Goal: Task Accomplishment & Management: Manage account settings

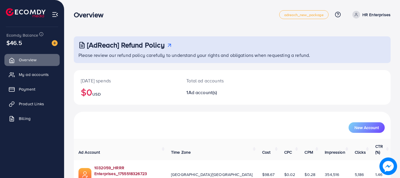
click at [119, 165] on link "1032059_HRRR Enterprises_1755518326723" at bounding box center [127, 171] width 67 height 12
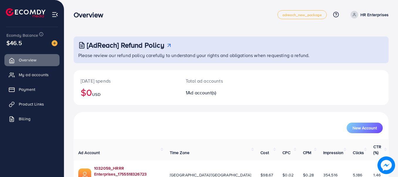
click at [144, 165] on link "1032059_HRRR Enterprises_1755518326723" at bounding box center [127, 171] width 66 height 12
click at [138, 165] on link "1032059_HRRR Enterprises_1755518326723" at bounding box center [127, 171] width 66 height 12
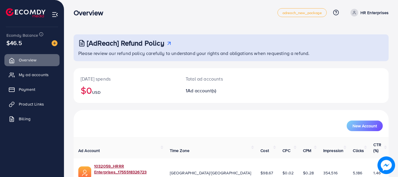
scroll to position [1, 0]
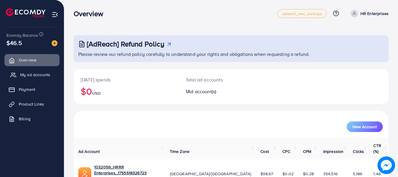
click at [39, 75] on span "My ad accounts" at bounding box center [35, 75] width 30 height 6
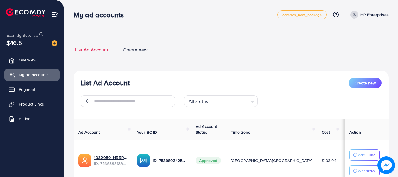
scroll to position [47, 0]
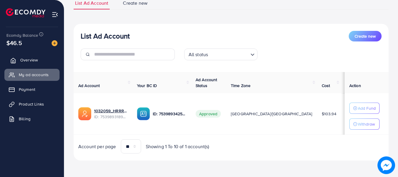
click at [36, 63] on link "Overview" at bounding box center [31, 60] width 55 height 12
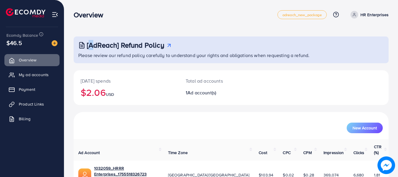
drag, startPoint x: 0, startPoint y: 0, endPoint x: 87, endPoint y: -2, distance: 87.2
click at [87, 0] on html "Overview adreach_new_package Help Center Contact Support Plans and Pricing Term…" at bounding box center [199, 88] width 398 height 177
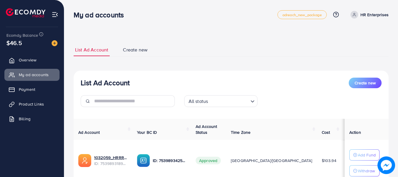
click at [53, 13] on img at bounding box center [55, 14] width 7 height 7
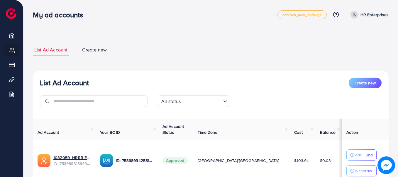
click at [355, 16] on icon at bounding box center [355, 15] width 4 height 4
click at [232, 73] on div "List Ad Account Create new All status Loading... Ad Account Your BC ID Ad Accou…" at bounding box center [211, 138] width 356 height 137
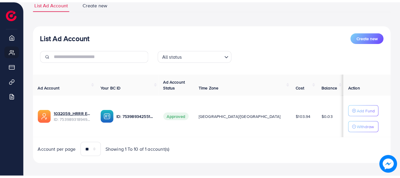
scroll to position [45, 0]
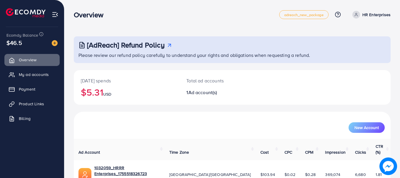
scroll to position [1, 0]
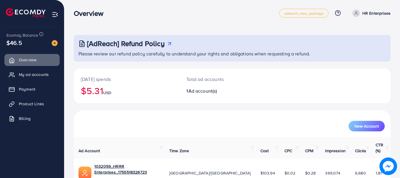
drag, startPoint x: 54, startPoint y: 11, endPoint x: 53, endPoint y: 16, distance: 5.1
click at [53, 16] on li at bounding box center [55, 13] width 7 height 23
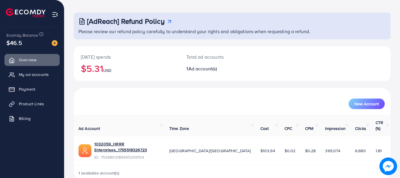
click at [157, 137] on td "1032059_HRRR Enterprises_1755518326723 ID: 7539893189495259154" at bounding box center [119, 151] width 91 height 29
click at [152, 141] on link "1032059_HRRR Enterprises_1755518326723" at bounding box center [126, 147] width 65 height 12
click at [22, 72] on span "My ad accounts" at bounding box center [35, 75] width 30 height 6
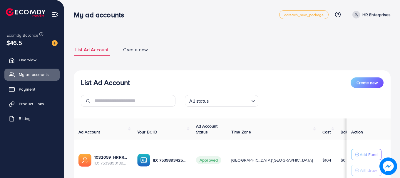
scroll to position [0, 0]
click at [129, 50] on span "Create new" at bounding box center [135, 49] width 25 height 7
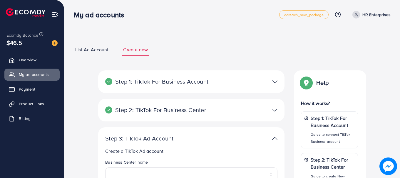
click at [79, 50] on span "List Ad Account" at bounding box center [91, 49] width 33 height 7
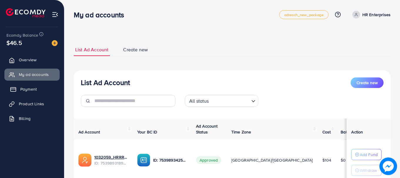
click at [30, 87] on span "Payment" at bounding box center [28, 89] width 16 height 6
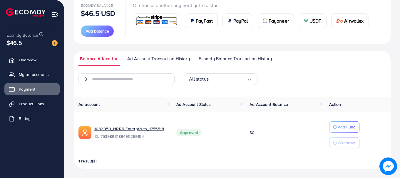
scroll to position [28, 0]
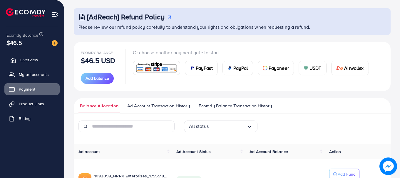
click at [24, 60] on span "Overview" at bounding box center [29, 60] width 18 height 6
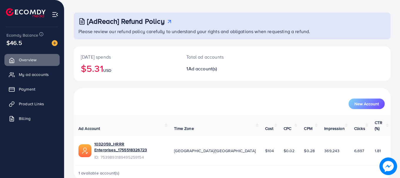
scroll to position [23, 0]
click at [279, 146] on td "$0.02" at bounding box center [289, 151] width 21 height 29
click at [338, 139] on td "369,243" at bounding box center [334, 151] width 30 height 29
drag, startPoint x: 233, startPoint y: 70, endPoint x: 204, endPoint y: 88, distance: 34.2
click at [204, 88] on div "Today's spends $5.31 USD Total ad accounts 1 Ad account(s)" at bounding box center [232, 68] width 317 height 42
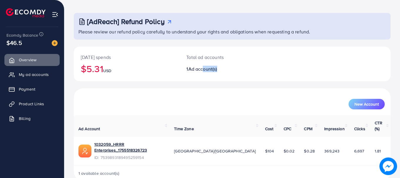
click at [204, 88] on div "Today's spends $5.31 USD Total ad accounts 1 Ad account(s)" at bounding box center [232, 68] width 317 height 42
